Goal: Task Accomplishment & Management: Complete application form

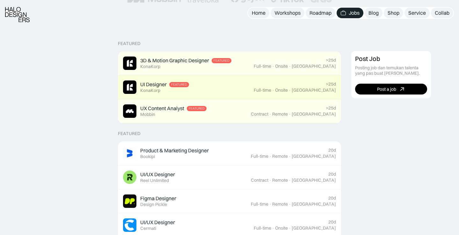
scroll to position [196, 0]
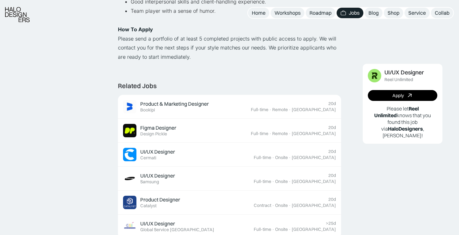
scroll to position [563, 0]
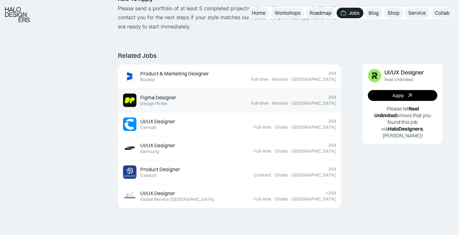
click at [230, 103] on div "Figma Designer Featured Design Pickle" at bounding box center [187, 99] width 128 height 13
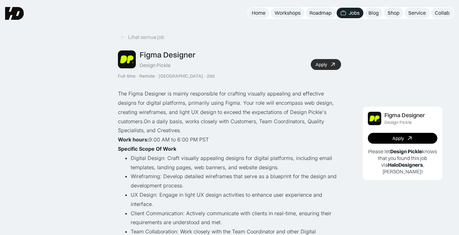
click at [314, 67] on link "Apply" at bounding box center [326, 64] width 30 height 11
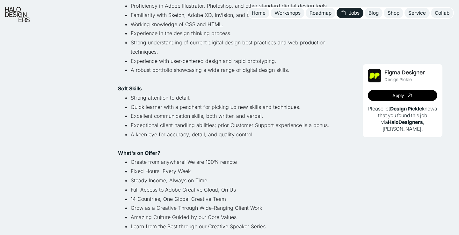
scroll to position [334, 0]
